Goal: Communication & Community: Answer question/provide support

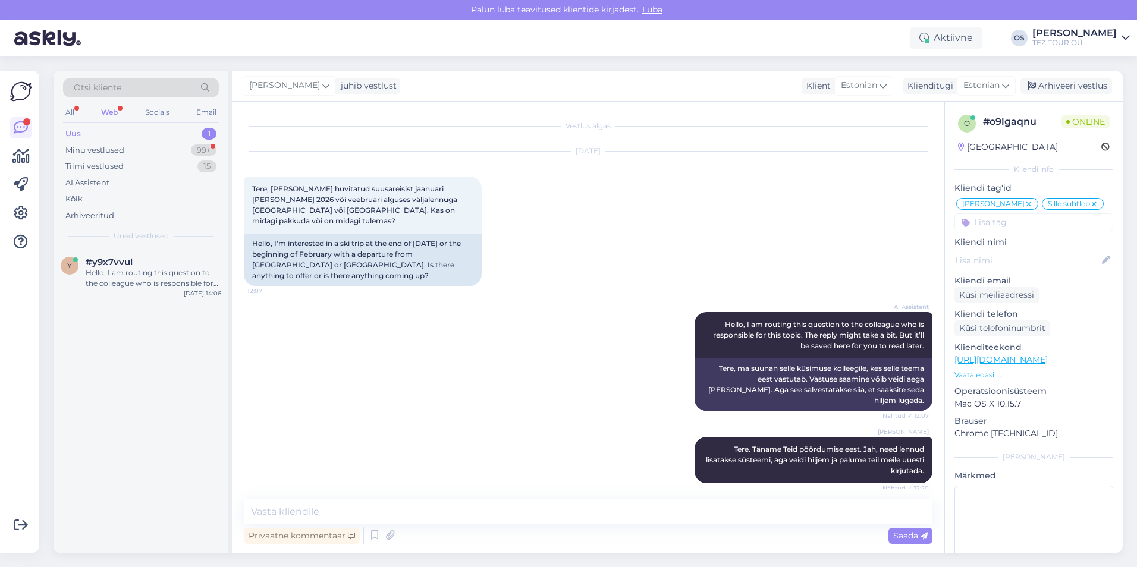
scroll to position [2281, 0]
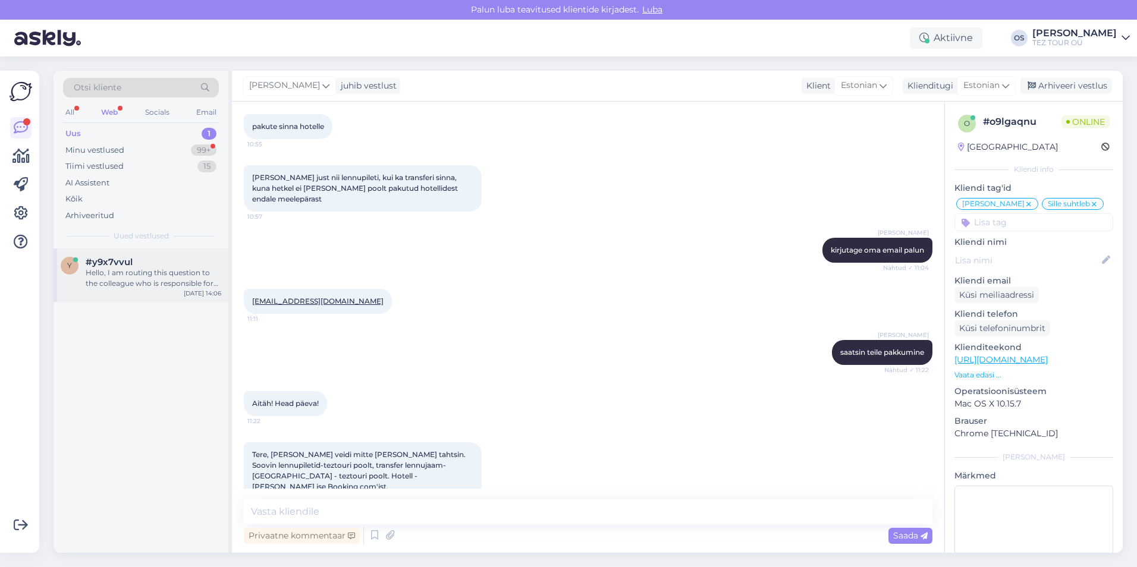
click at [134, 265] on div "#y9x7vvul" at bounding box center [154, 262] width 136 height 11
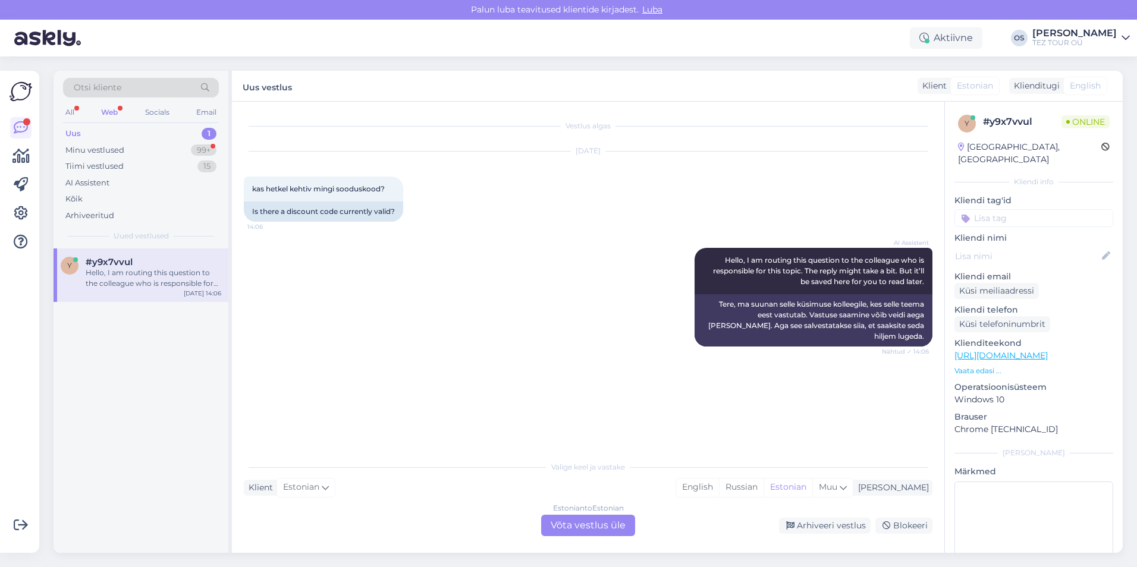
click at [591, 525] on div "Estonian to Estonian Võta vestlus üle" at bounding box center [588, 525] width 94 height 21
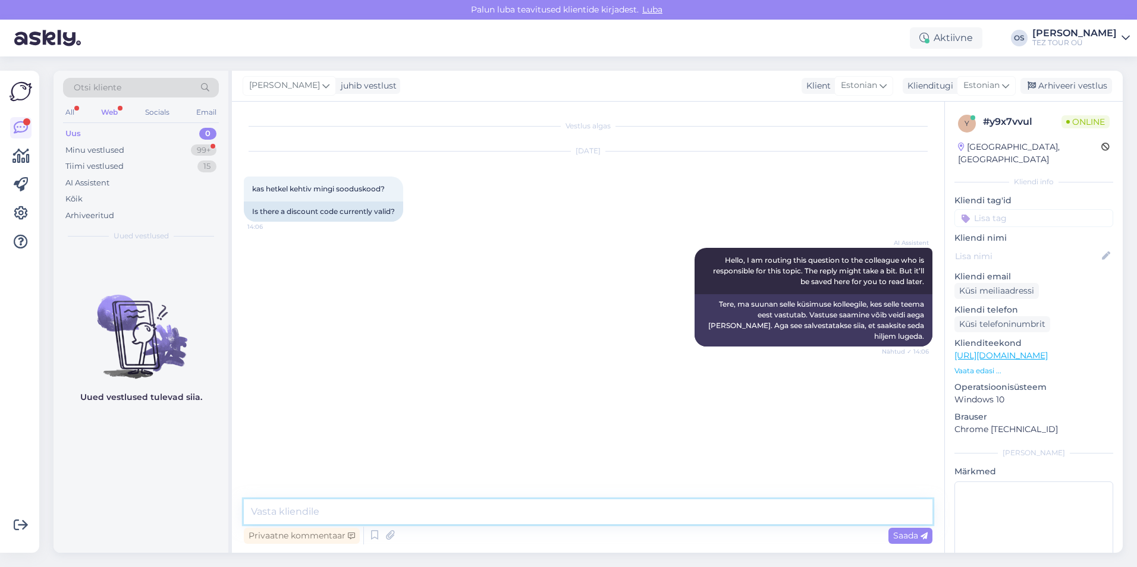
click at [379, 503] on textarea at bounding box center [588, 512] width 689 height 25
type textarea "Tere!"
click at [1020, 209] on input at bounding box center [1034, 218] width 159 height 18
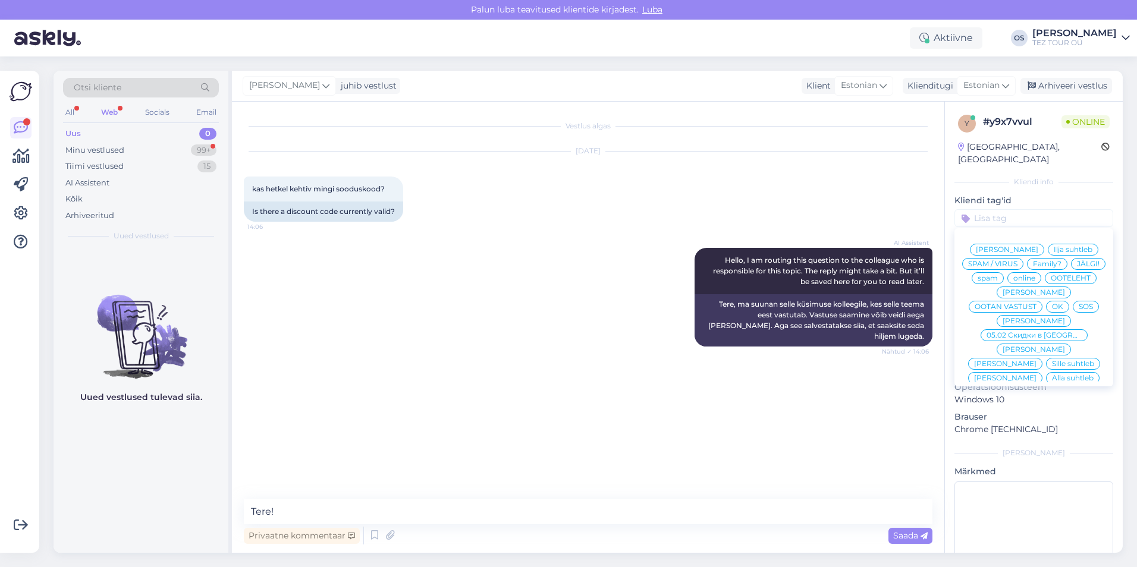
click at [1037, 375] on span "[PERSON_NAME]" at bounding box center [1005, 378] width 62 height 7
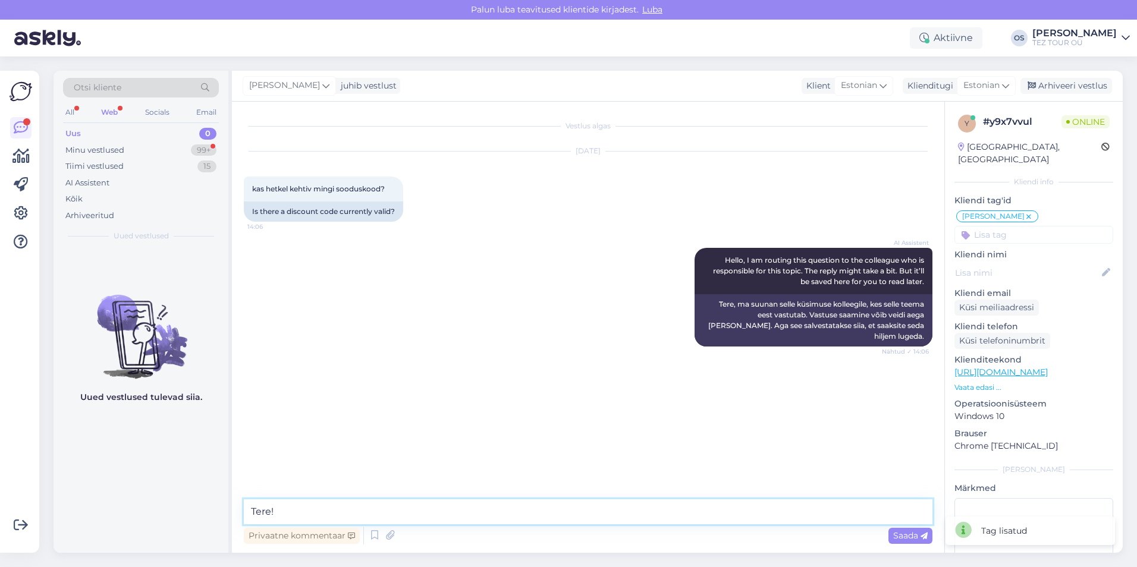
click at [338, 505] on textarea "Tere!" at bounding box center [588, 512] width 689 height 25
click at [100, 145] on div "Minu vestlused" at bounding box center [94, 151] width 59 height 12
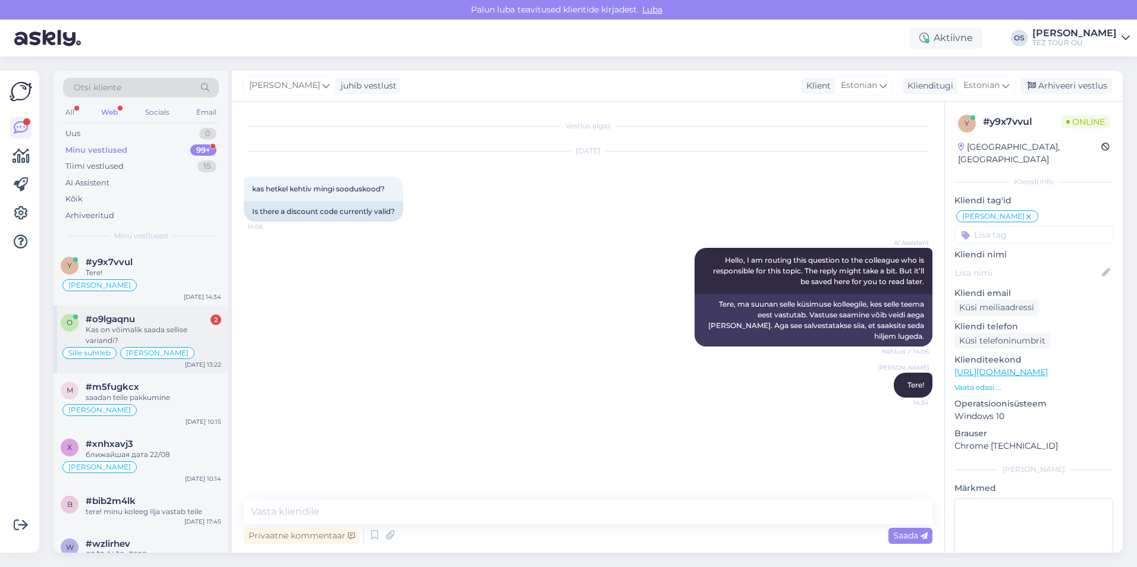
click at [163, 328] on div "Kas on võimalik saada sellise variandi?" at bounding box center [154, 335] width 136 height 21
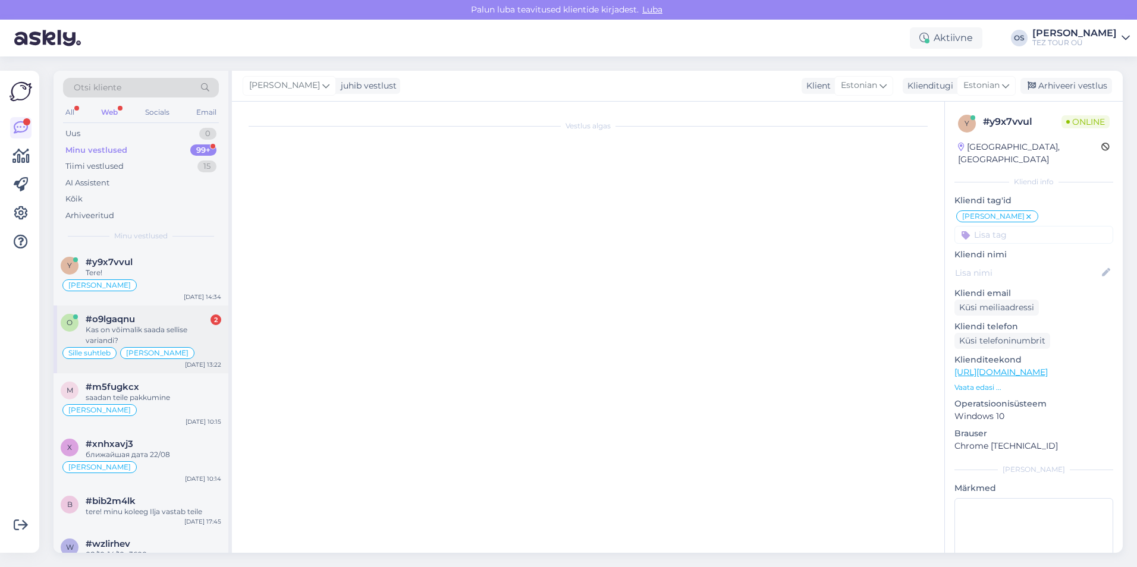
scroll to position [2281, 0]
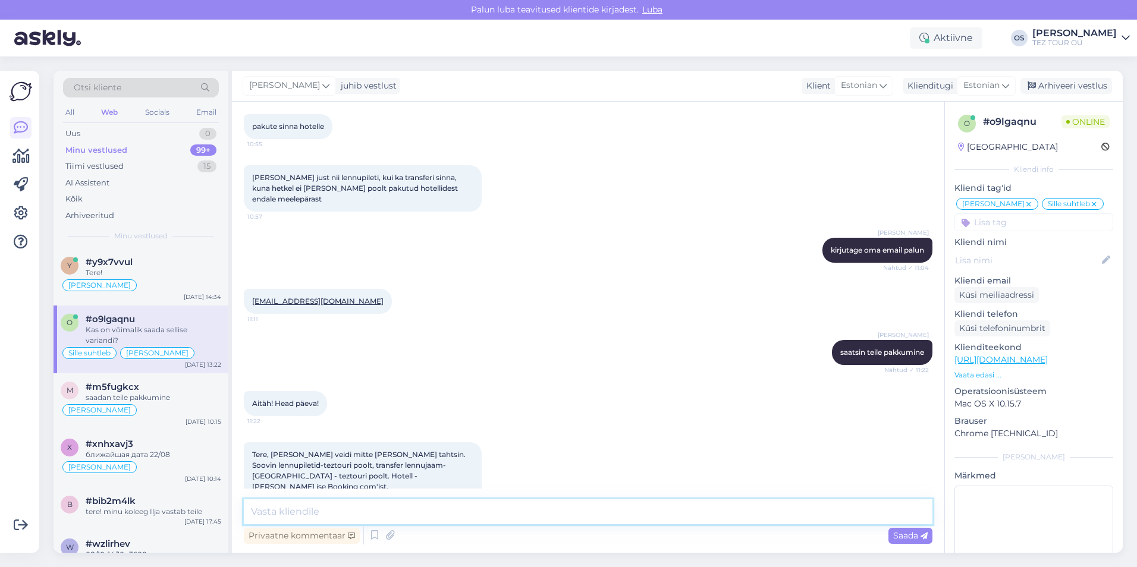
click at [341, 501] on textarea at bounding box center [588, 512] width 689 height 25
type textarea "tere, me ei müüja ainult lennupiletid."
click at [492, 510] on textarea "tere, me ei müüja ainult lennupiletid." at bounding box center [588, 512] width 689 height 25
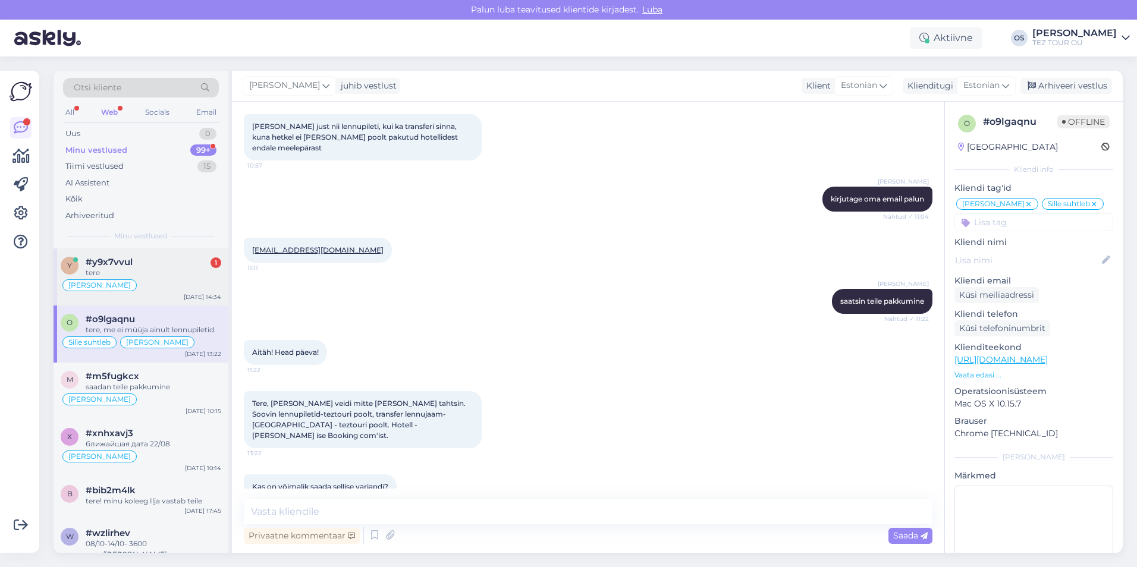
click at [158, 269] on div "tere" at bounding box center [154, 273] width 136 height 11
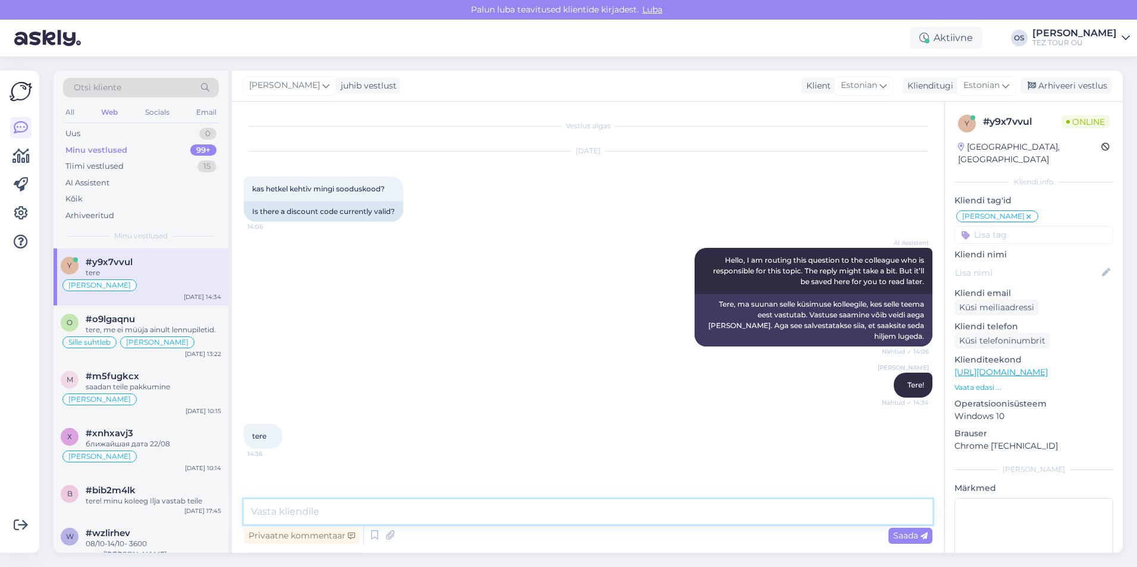
click at [268, 521] on textarea at bounding box center [588, 512] width 689 height 25
click at [287, 508] on textarea at bounding box center [588, 512] width 689 height 25
type textarea "ei kehti"
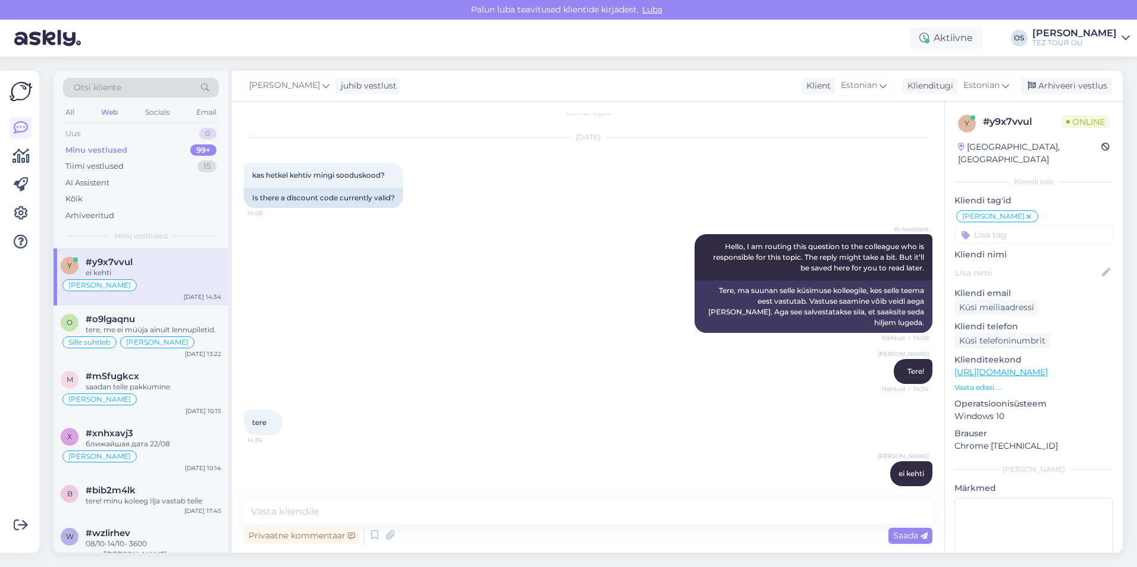
click at [112, 133] on div "Uus 0" at bounding box center [141, 133] width 156 height 17
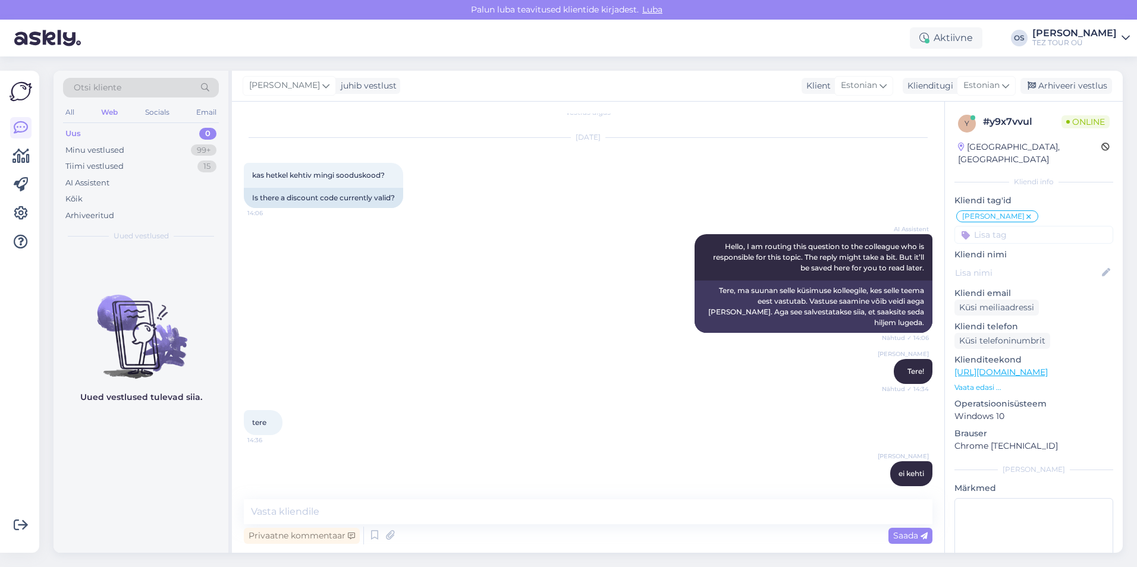
click at [141, 134] on div "Uus 0" at bounding box center [141, 133] width 156 height 17
click at [98, 150] on div "Minu vestlused" at bounding box center [94, 151] width 59 height 12
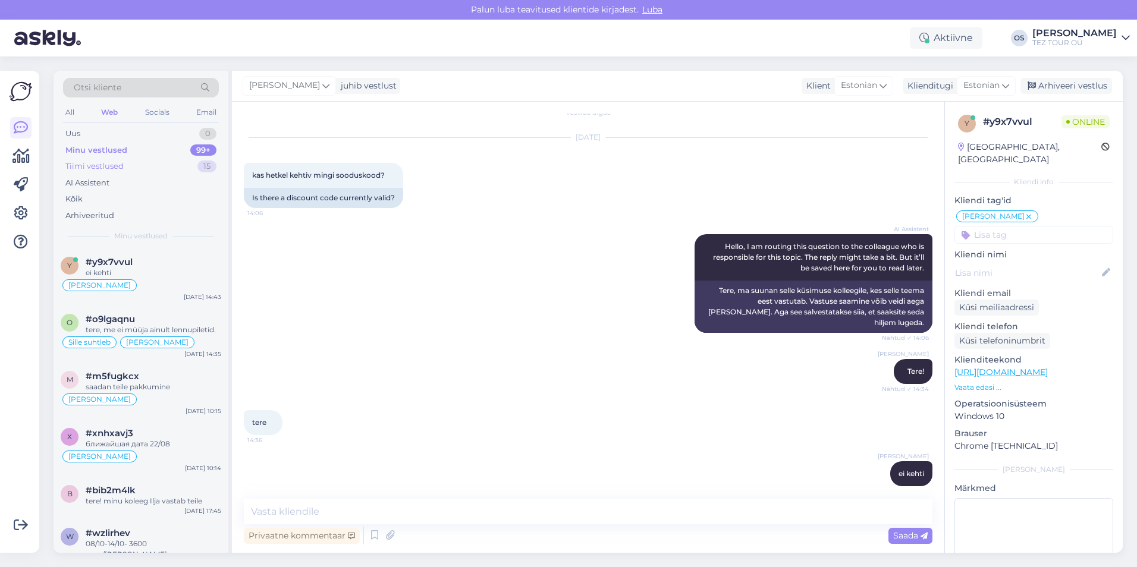
click at [115, 169] on div "Tiimi vestlused" at bounding box center [94, 167] width 58 height 12
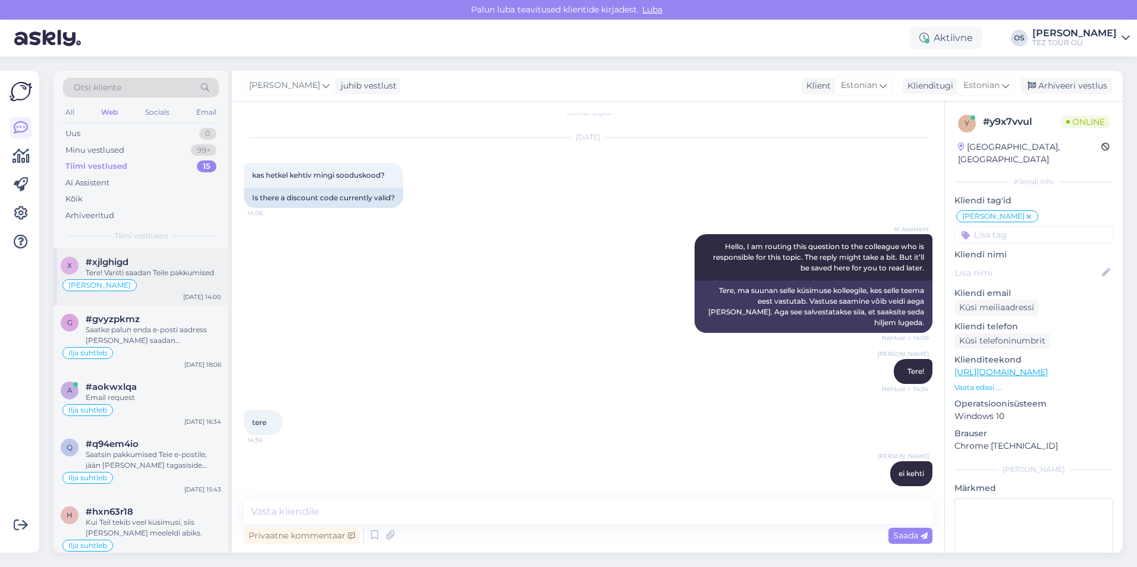
click at [159, 274] on div "Tere! Varsti saadan Teile pakkumised" at bounding box center [154, 273] width 136 height 11
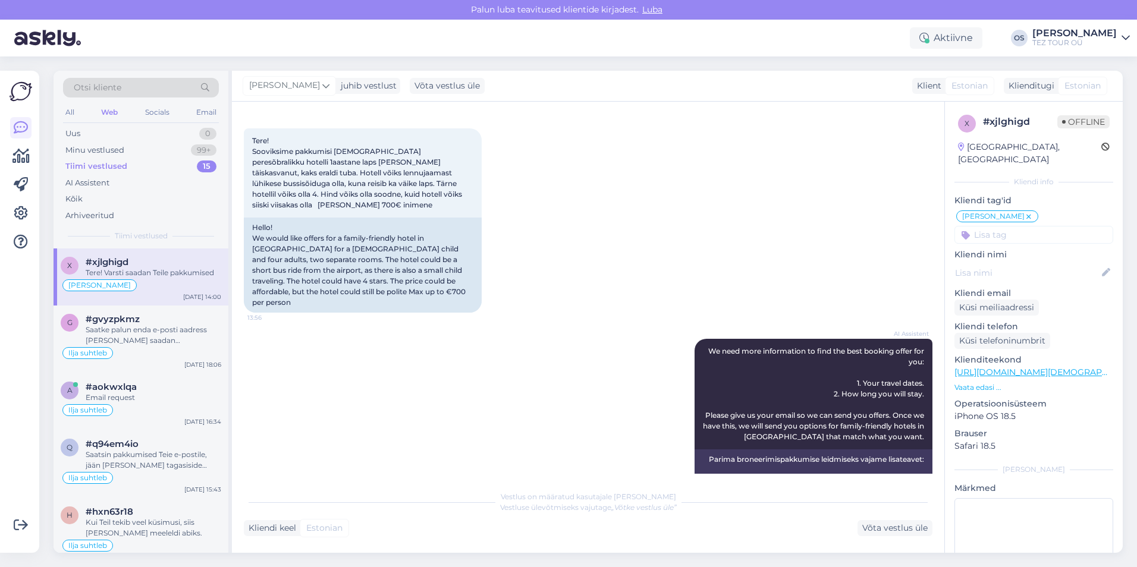
scroll to position [48, 0]
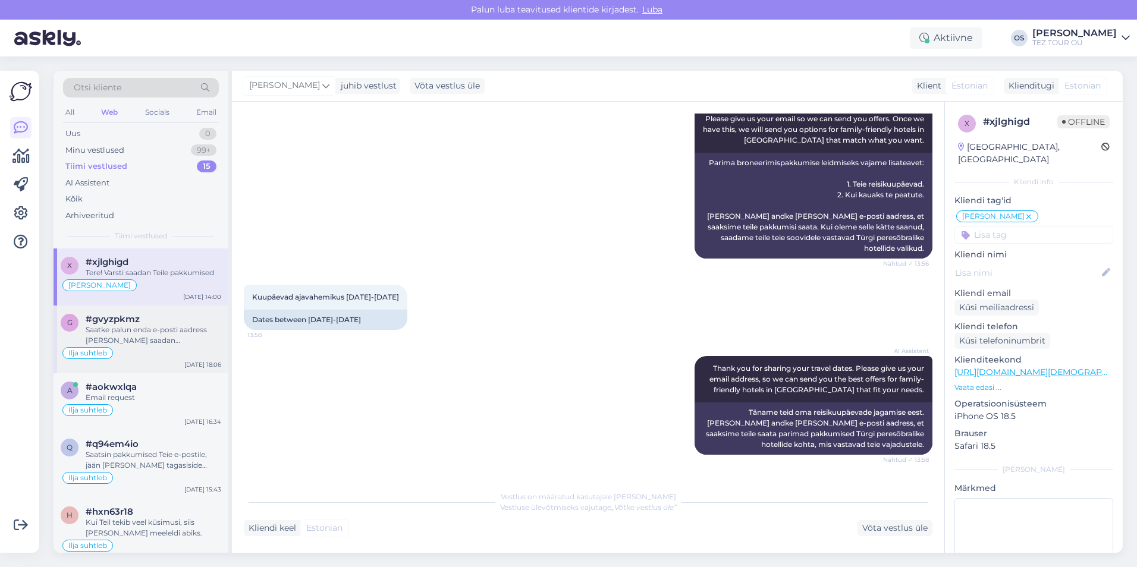
click at [147, 340] on div "Saatke palun enda e-posti aadress [PERSON_NAME] saadan pakkumised, niiviisi on …" at bounding box center [154, 335] width 136 height 21
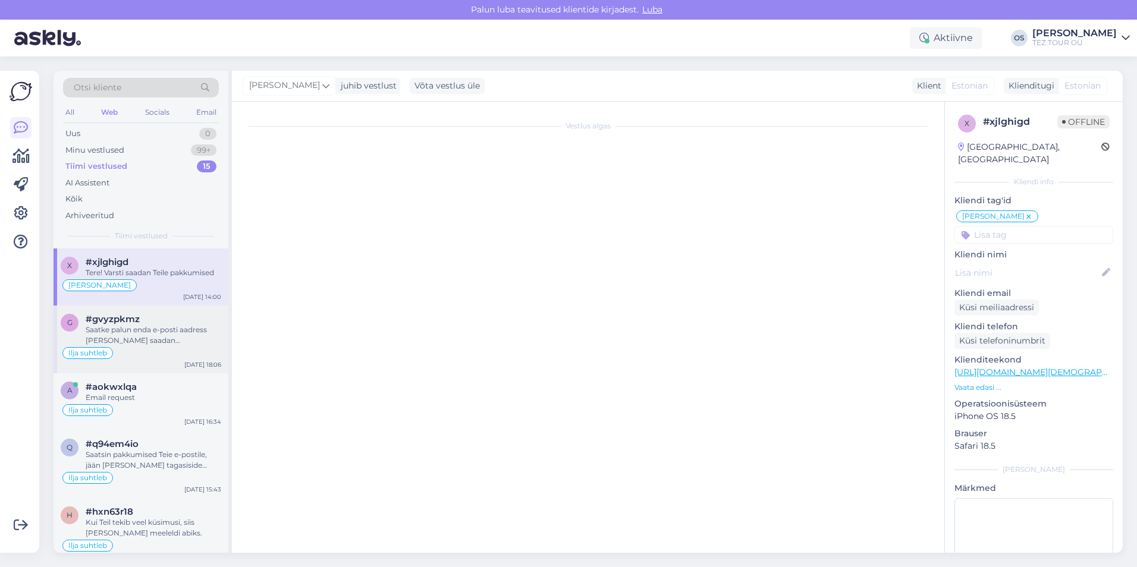
scroll to position [352, 0]
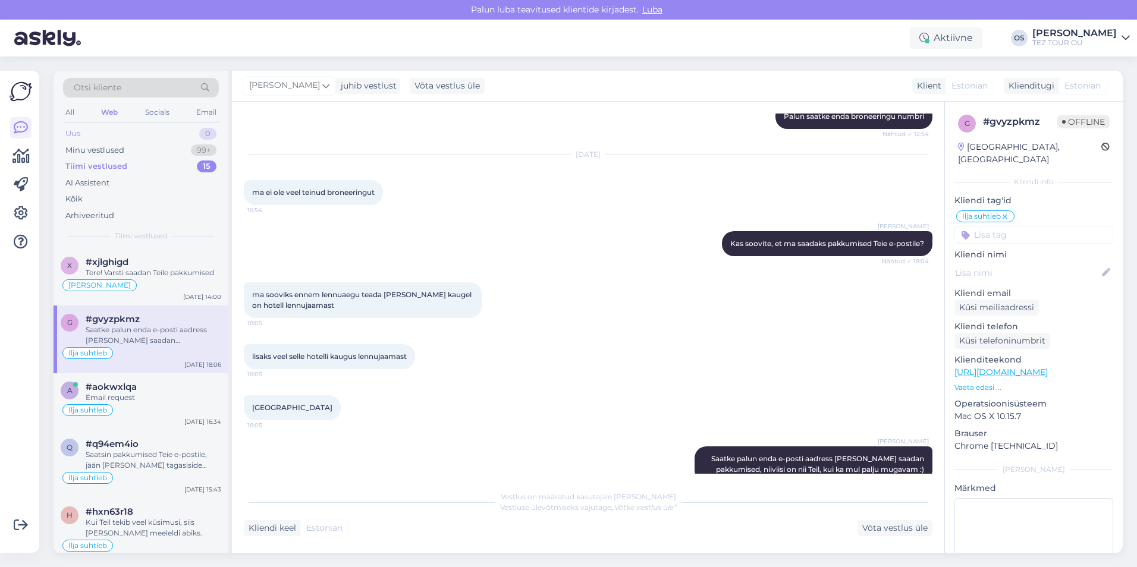
click at [115, 130] on div "Uus 0" at bounding box center [141, 133] width 156 height 17
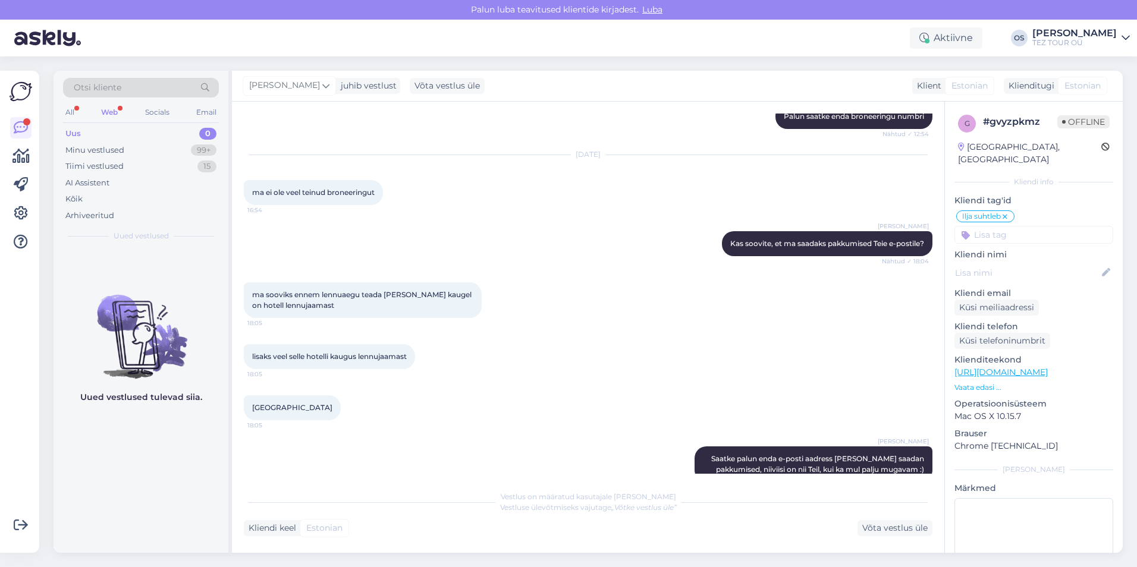
click at [122, 127] on div "Uus 0" at bounding box center [141, 133] width 156 height 17
click at [87, 131] on div "Uus 0" at bounding box center [141, 133] width 156 height 17
click at [128, 152] on div "Minu vestlused 99+" at bounding box center [141, 150] width 156 height 17
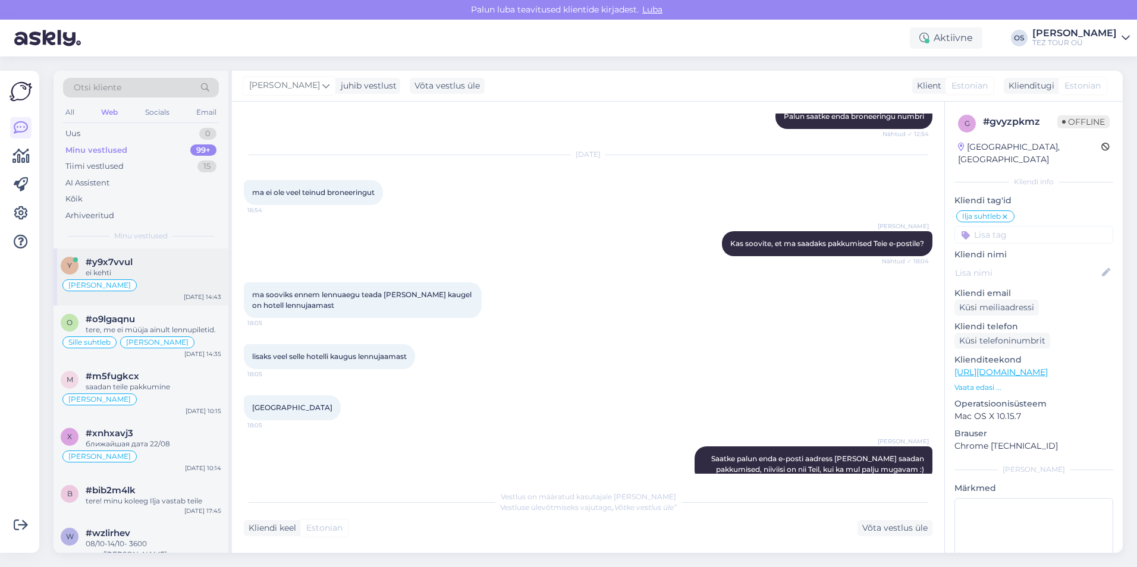
click at [149, 271] on div "ei kehti" at bounding box center [154, 273] width 136 height 11
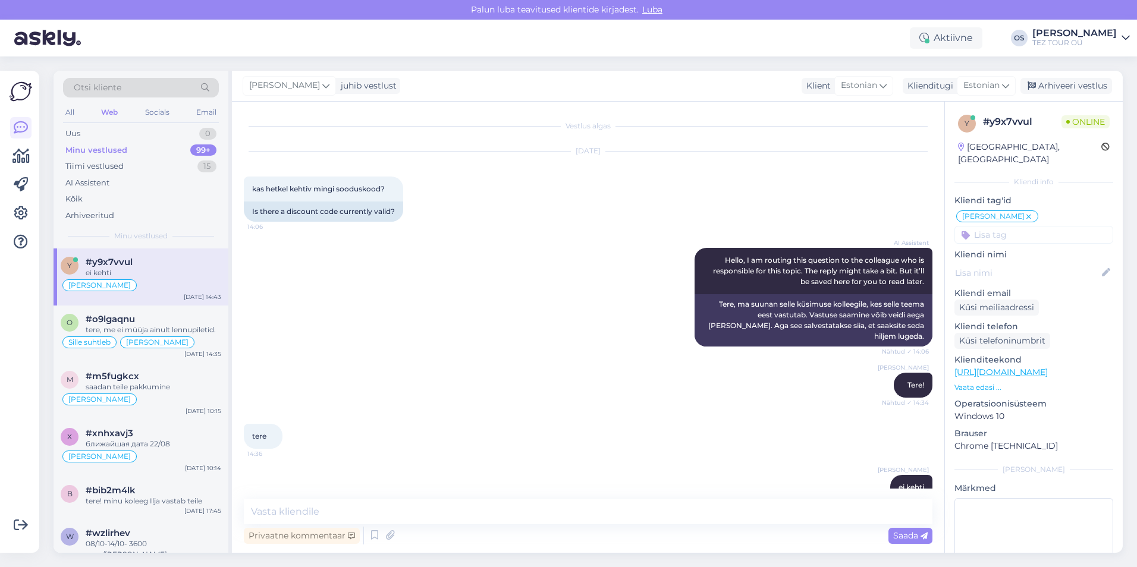
scroll to position [14, 0]
